Goal: Navigation & Orientation: Find specific page/section

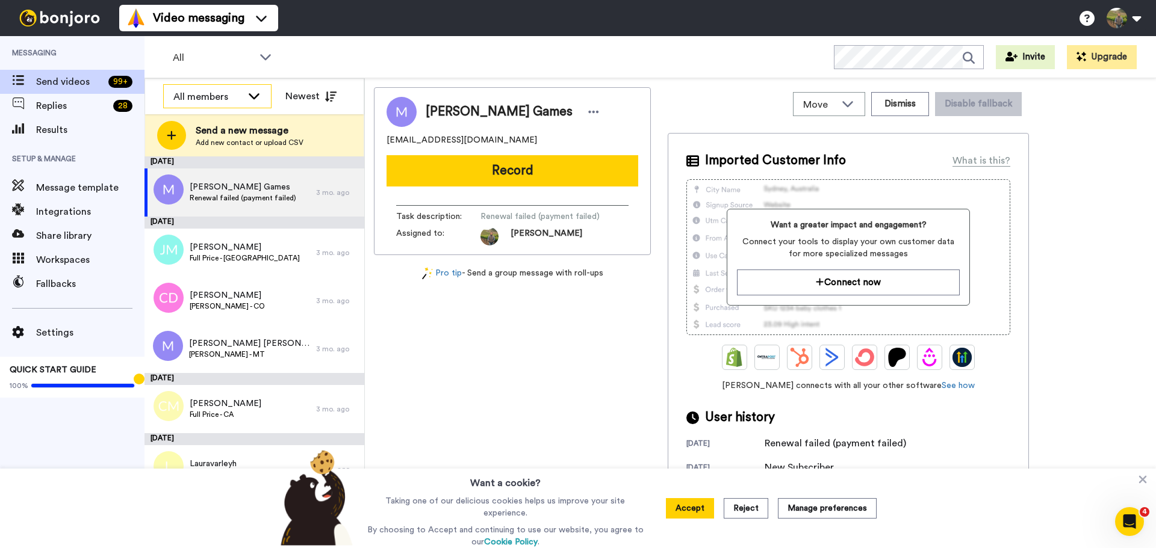
click at [236, 102] on div "All members" at bounding box center [207, 97] width 69 height 14
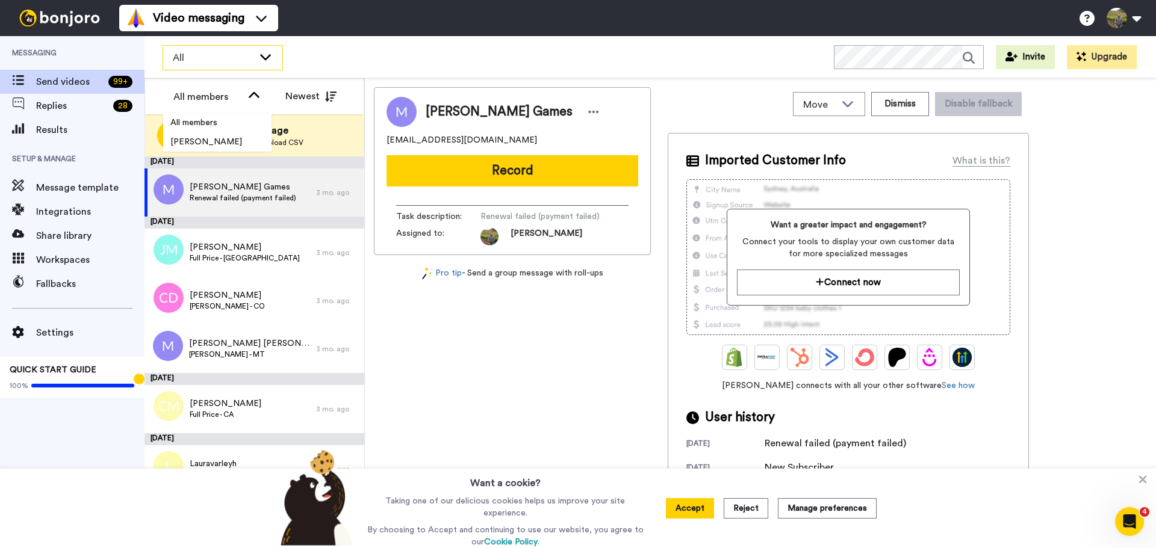
click at [226, 58] on span "All" at bounding box center [213, 58] width 81 height 14
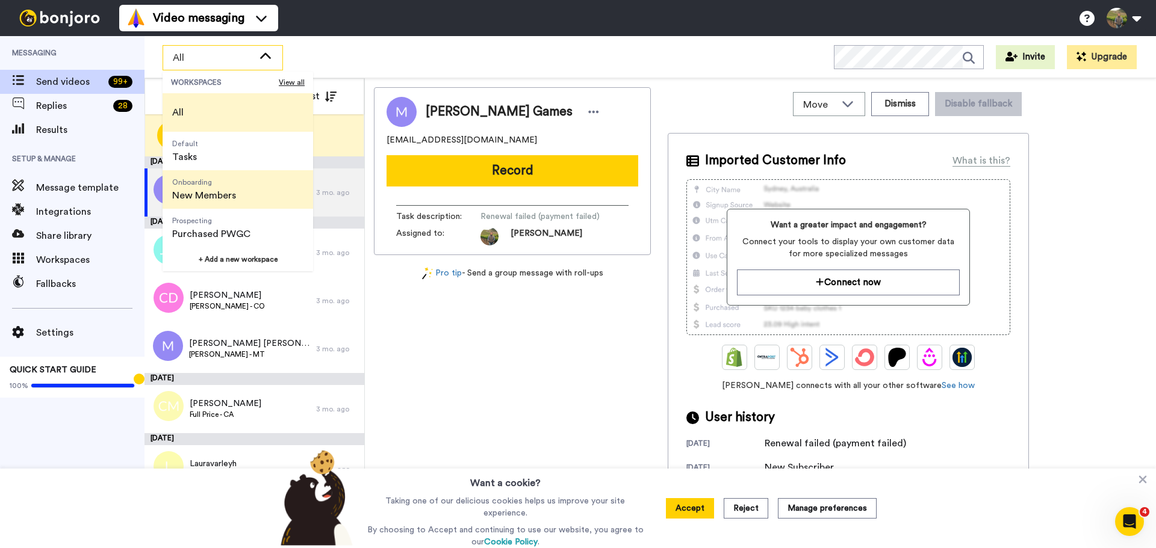
click at [216, 191] on span "New Members" at bounding box center [204, 195] width 64 height 14
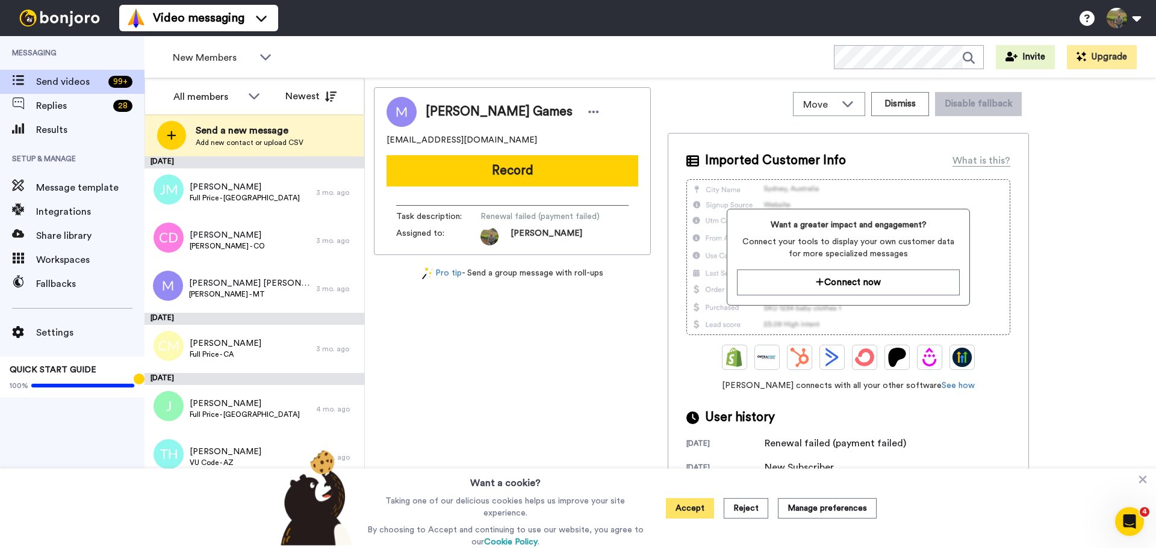
click at [701, 507] on button "Accept" at bounding box center [690, 508] width 48 height 20
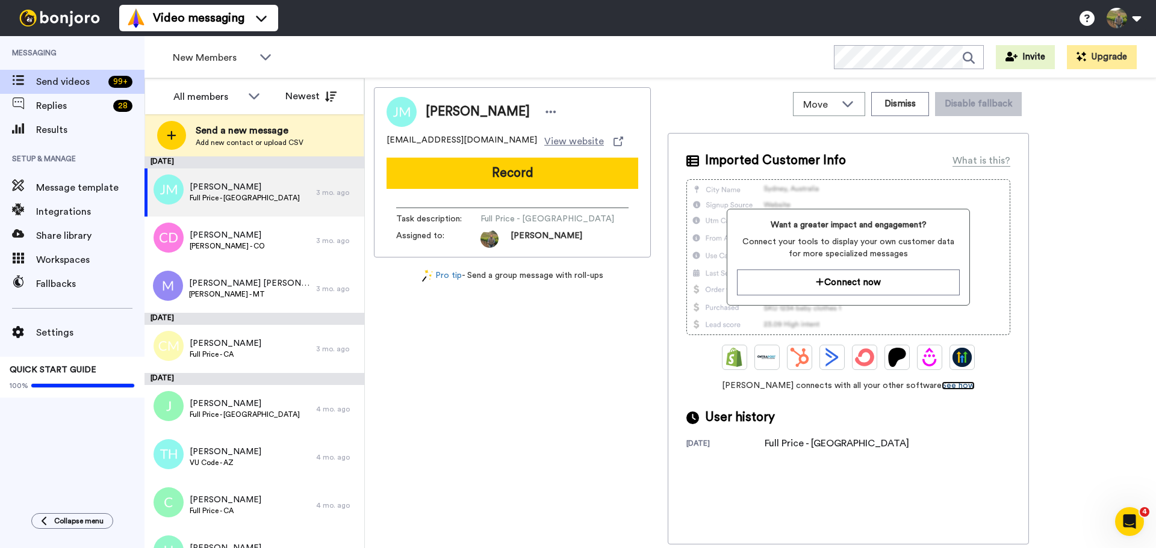
click at [945, 388] on link "See how" at bounding box center [958, 386] width 33 height 8
